Goal: Subscribe to service/newsletter

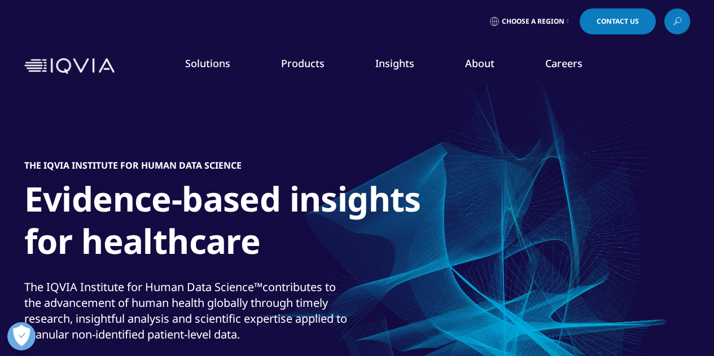
click at [228, 221] on link "SEE LATEST REPORTS" at bounding box center [238, 218] width 136 height 10
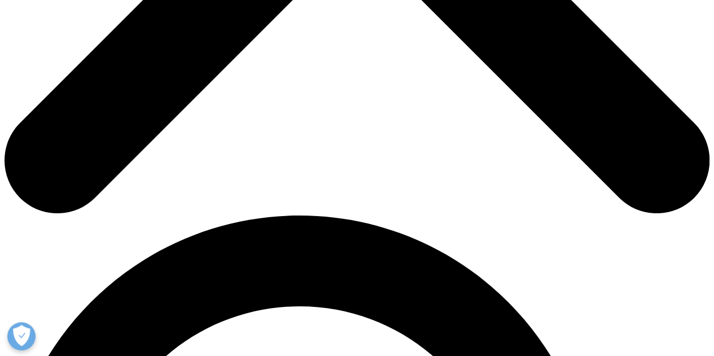
scroll to position [395, 0]
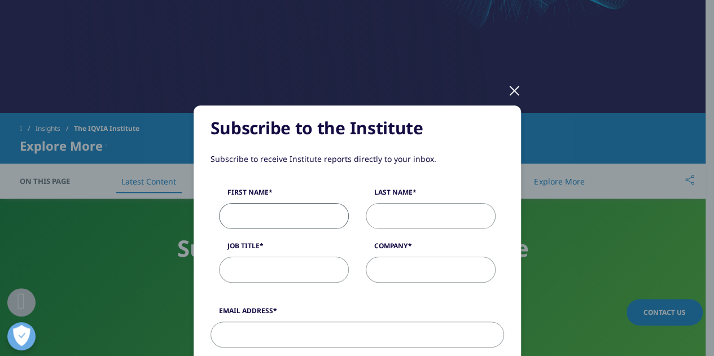
click at [307, 215] on input "First Name" at bounding box center [284, 216] width 130 height 26
type input "Karina"
click at [405, 216] on input "Last Name" at bounding box center [431, 216] width 130 height 26
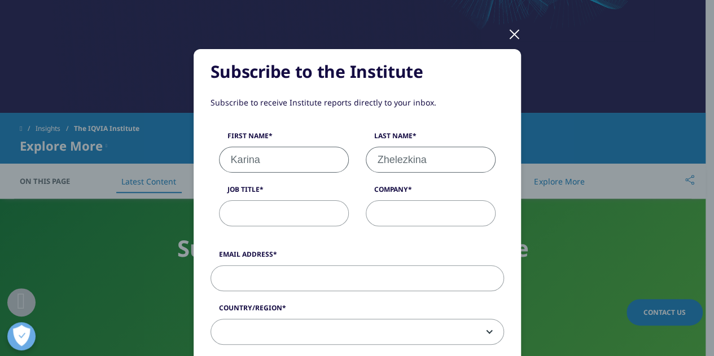
type input "Zhelezkina"
click at [324, 214] on input "Job Title" at bounding box center [284, 213] width 130 height 26
type input "BDM"
click at [382, 222] on input "Company" at bounding box center [431, 213] width 130 height 26
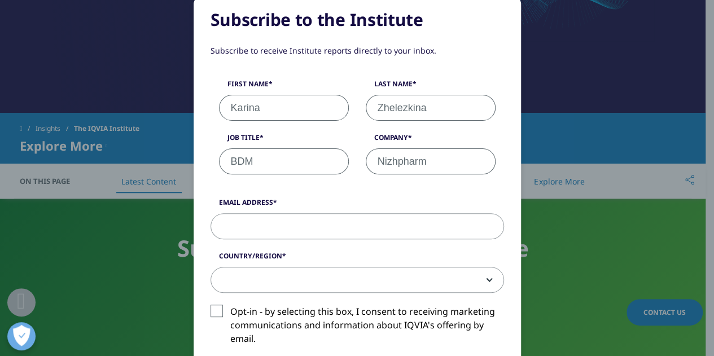
scroll to position [113, 0]
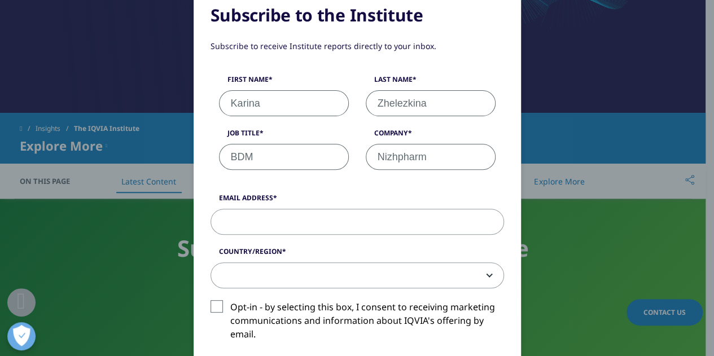
type input "Nizhpharm"
click at [293, 226] on input "Email Address" at bounding box center [358, 222] width 294 height 26
paste input "M&A and BD&L Manager"
type input "M&A and BD&L Manager"
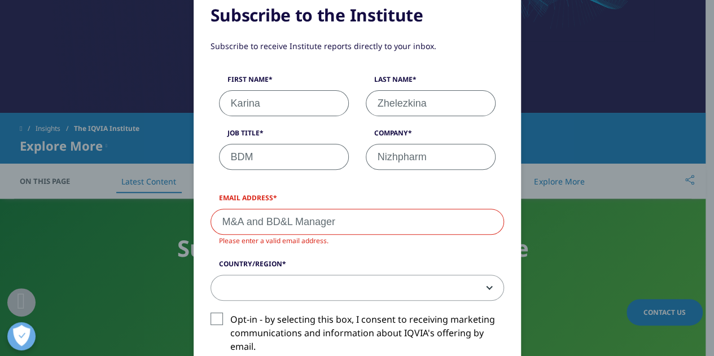
drag, startPoint x: 270, startPoint y: 157, endPoint x: 207, endPoint y: 157, distance: 63.2
click at [211, 155] on div "Job Title BDM" at bounding box center [284, 149] width 147 height 42
paste input "M&A and BD&L Manager"
type input "M&A and BD&L Manager"
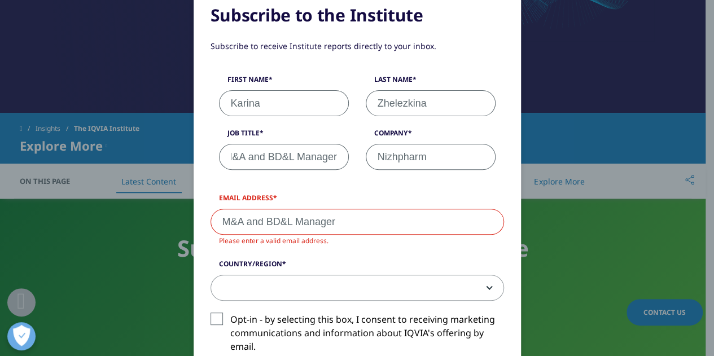
scroll to position [0, 0]
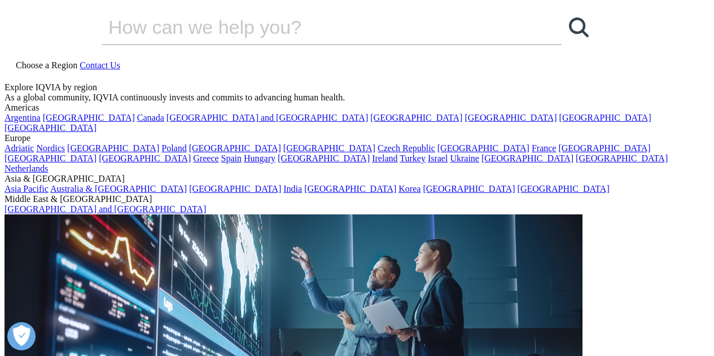
select select "[GEOGRAPHIC_DATA]"
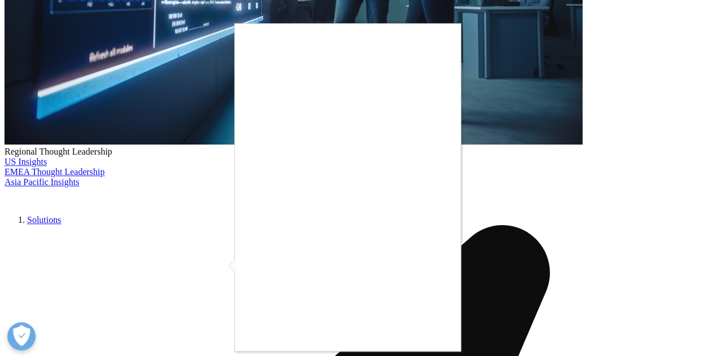
scroll to position [226, 0]
